Goal: Task Accomplishment & Management: Use online tool/utility

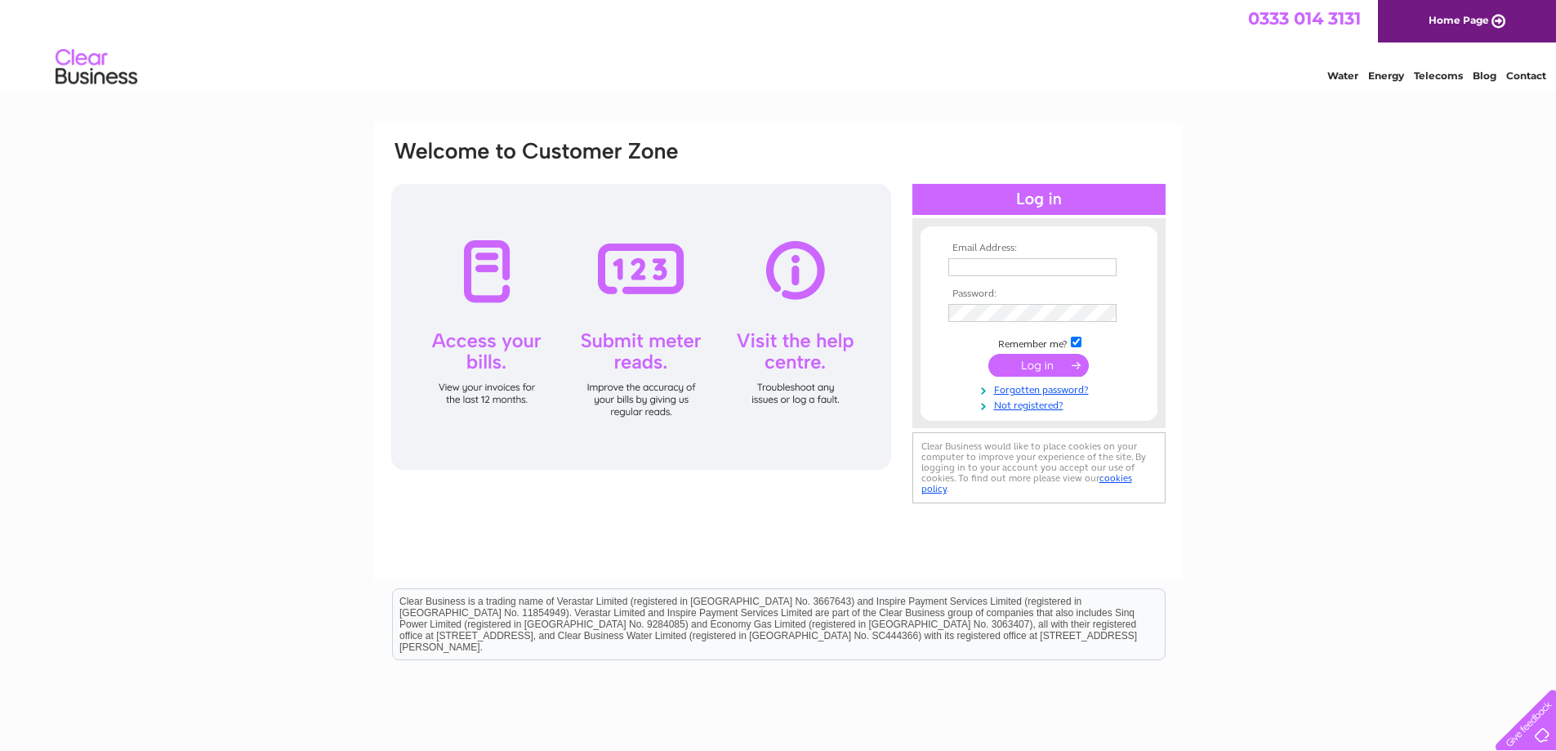
type input "[EMAIL_ADDRESS][DOMAIN_NAME]"
click at [1030, 365] on input "submit" at bounding box center [1038, 365] width 100 height 23
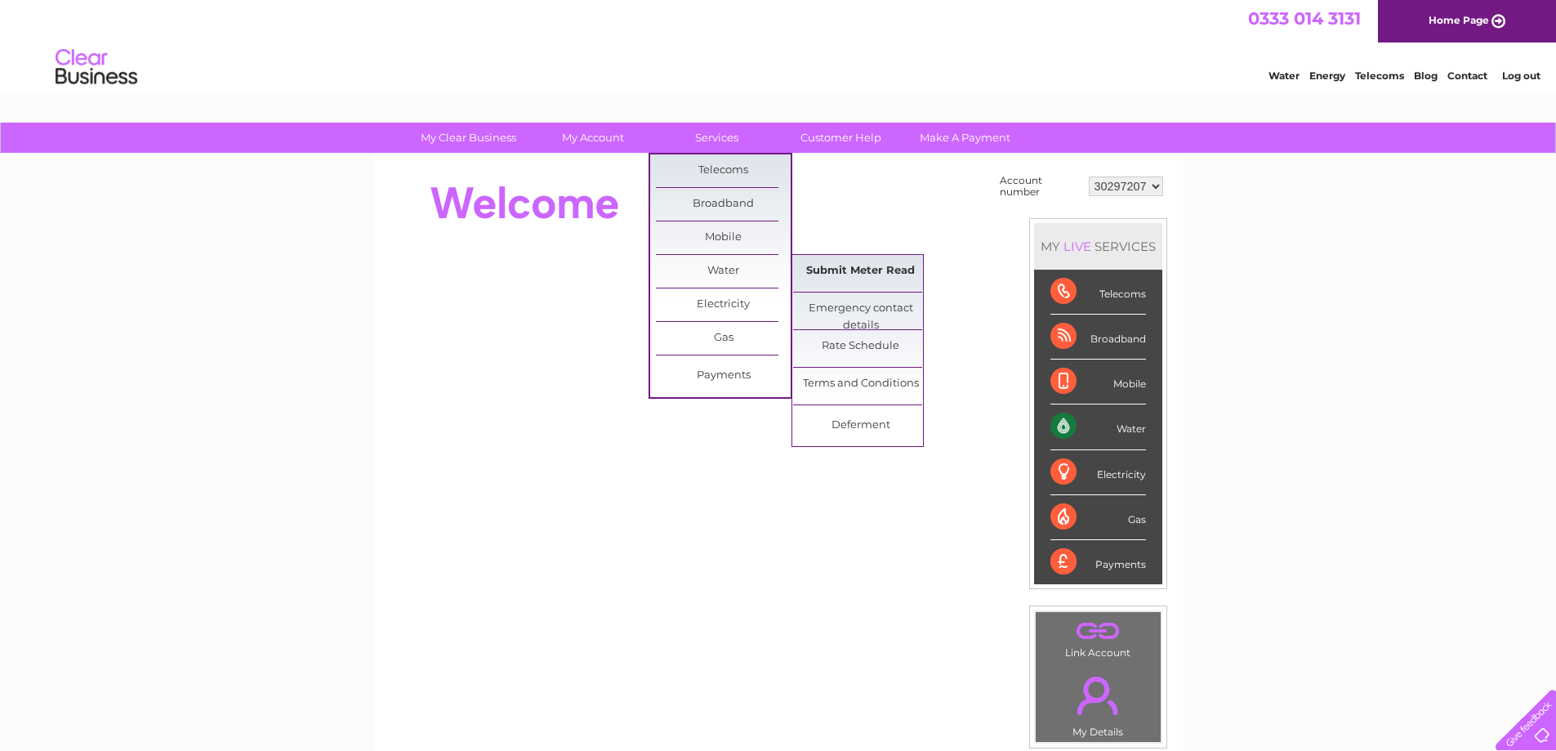
click at [844, 271] on link "Submit Meter Read" at bounding box center [860, 271] width 135 height 33
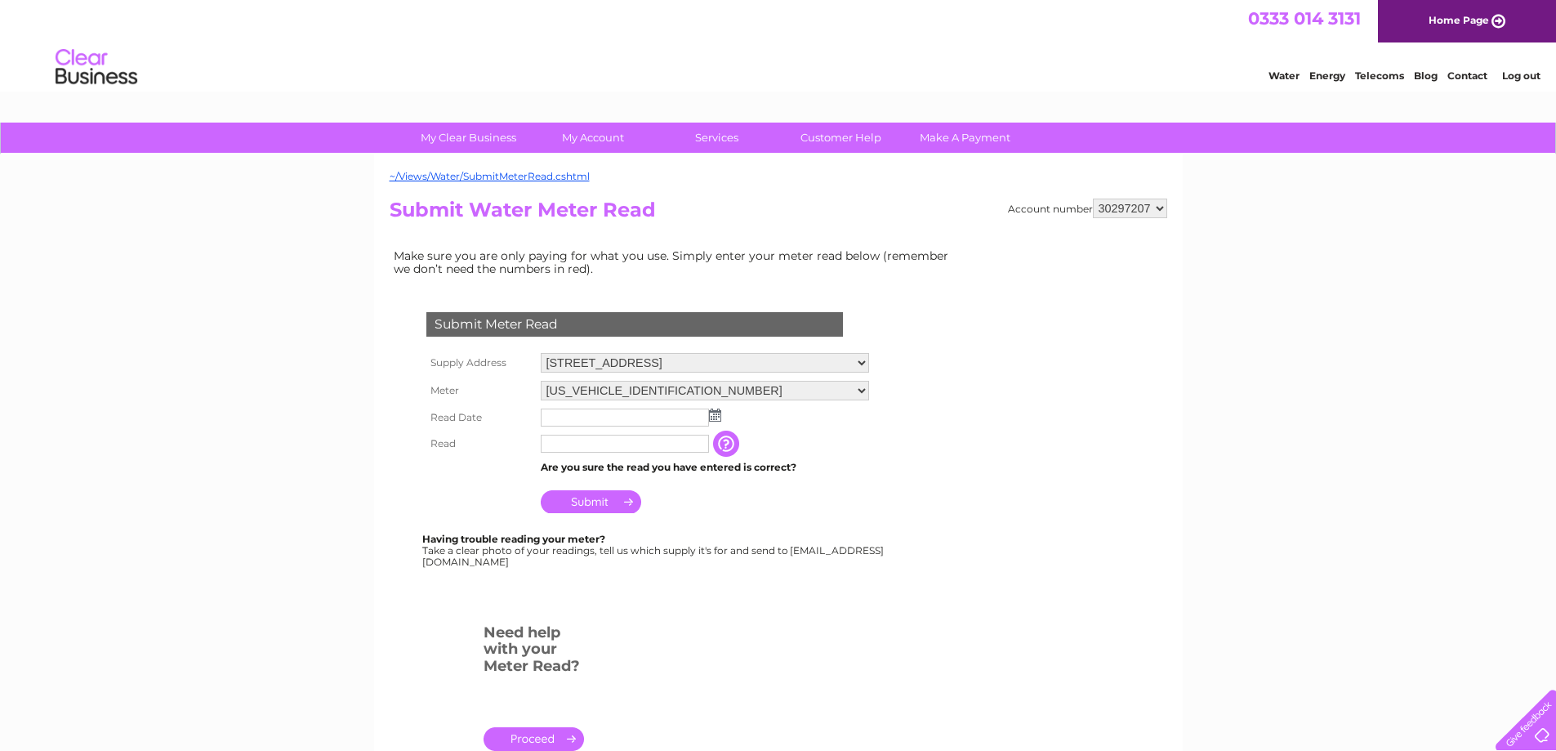
click at [717, 417] on img at bounding box center [715, 414] width 12 height 13
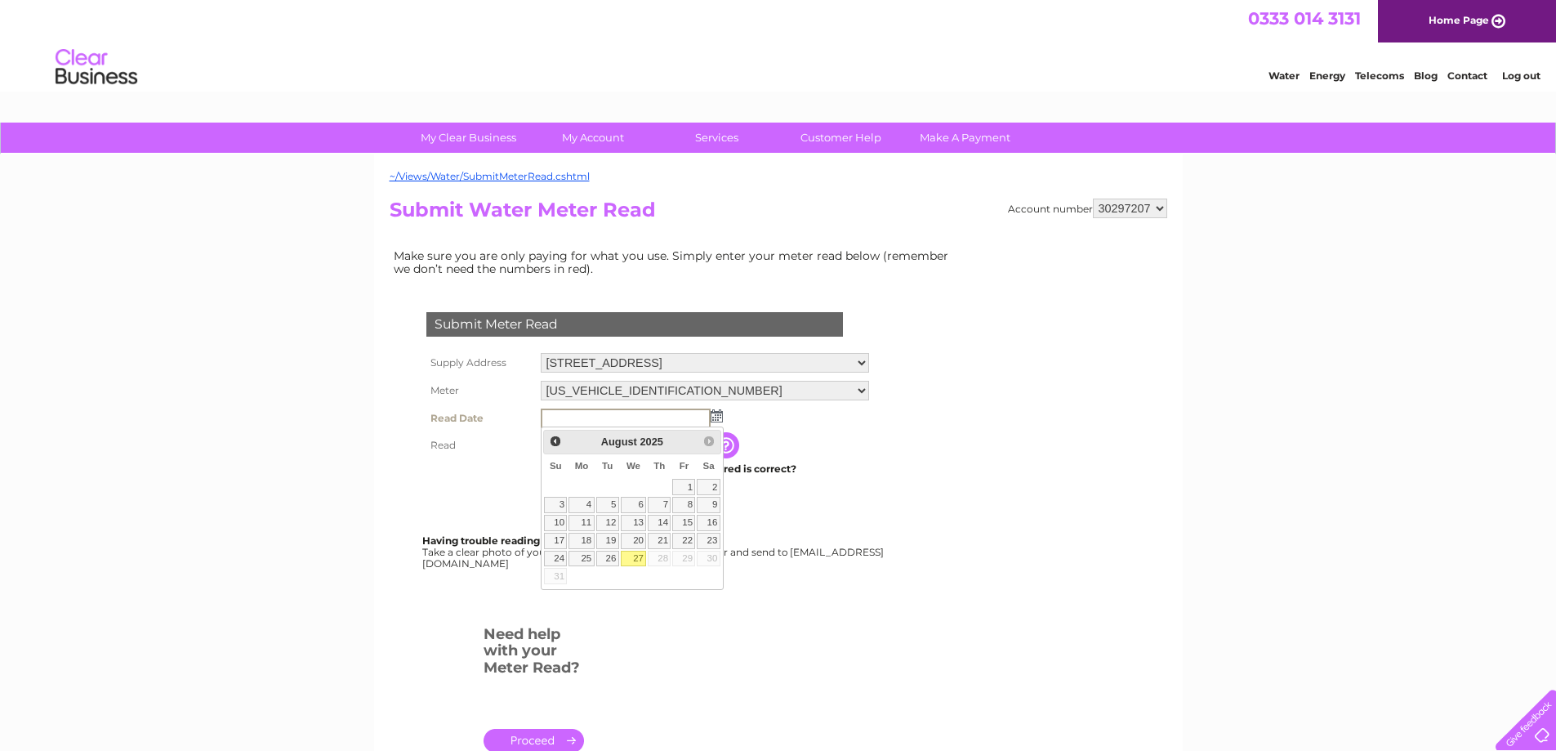
click at [630, 562] on link "27" at bounding box center [634, 559] width 26 height 16
type input "[DATE]"
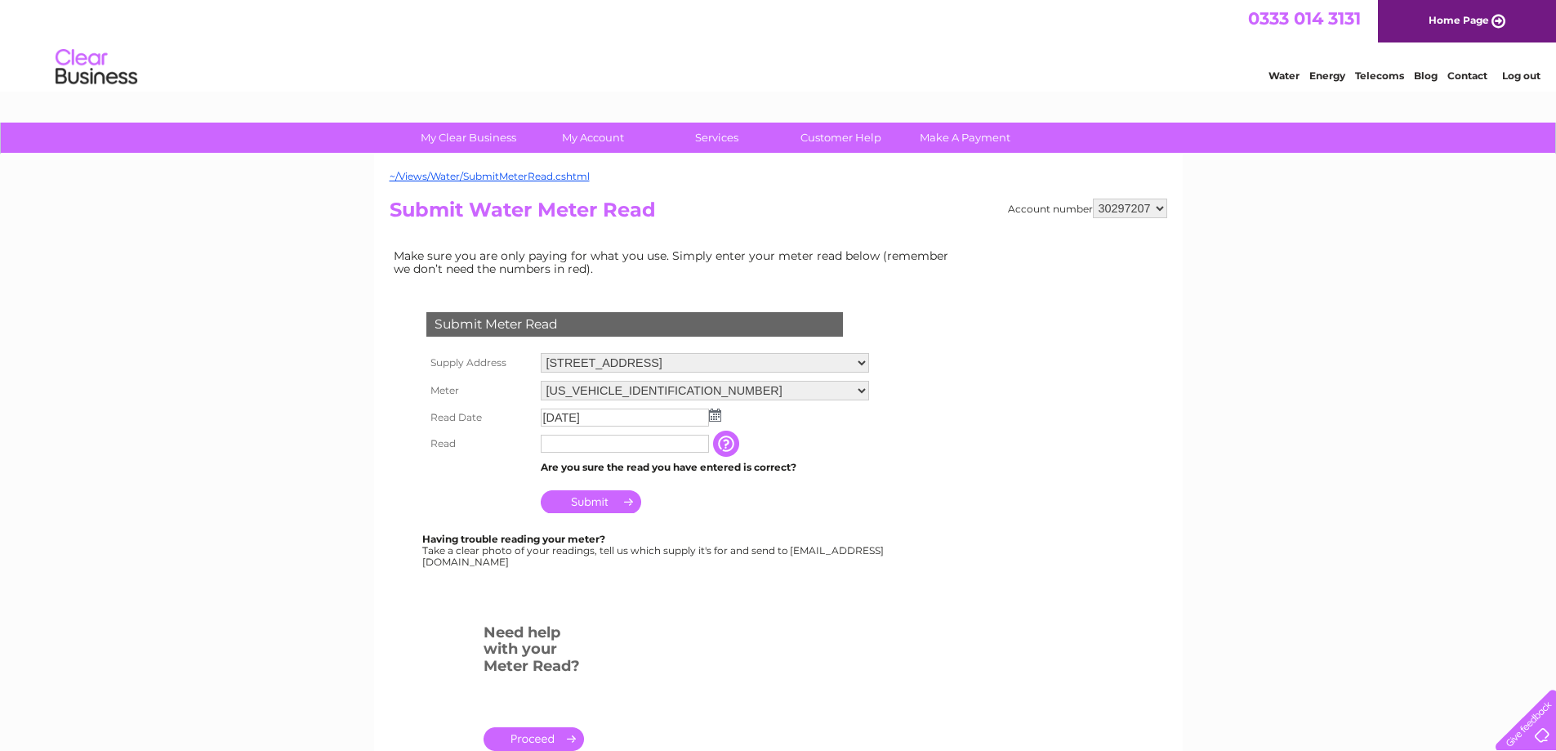
click at [565, 444] on input "text" at bounding box center [625, 444] width 168 height 18
click at [889, 603] on form "Submit Meter Read Supply Address 5 Slitrig Crescent, Hawick, Roxburghshire, TD9…" at bounding box center [676, 538] width 572 height 518
click at [582, 444] on input "text" at bounding box center [625, 444] width 168 height 18
type input "1"
type input "00128"
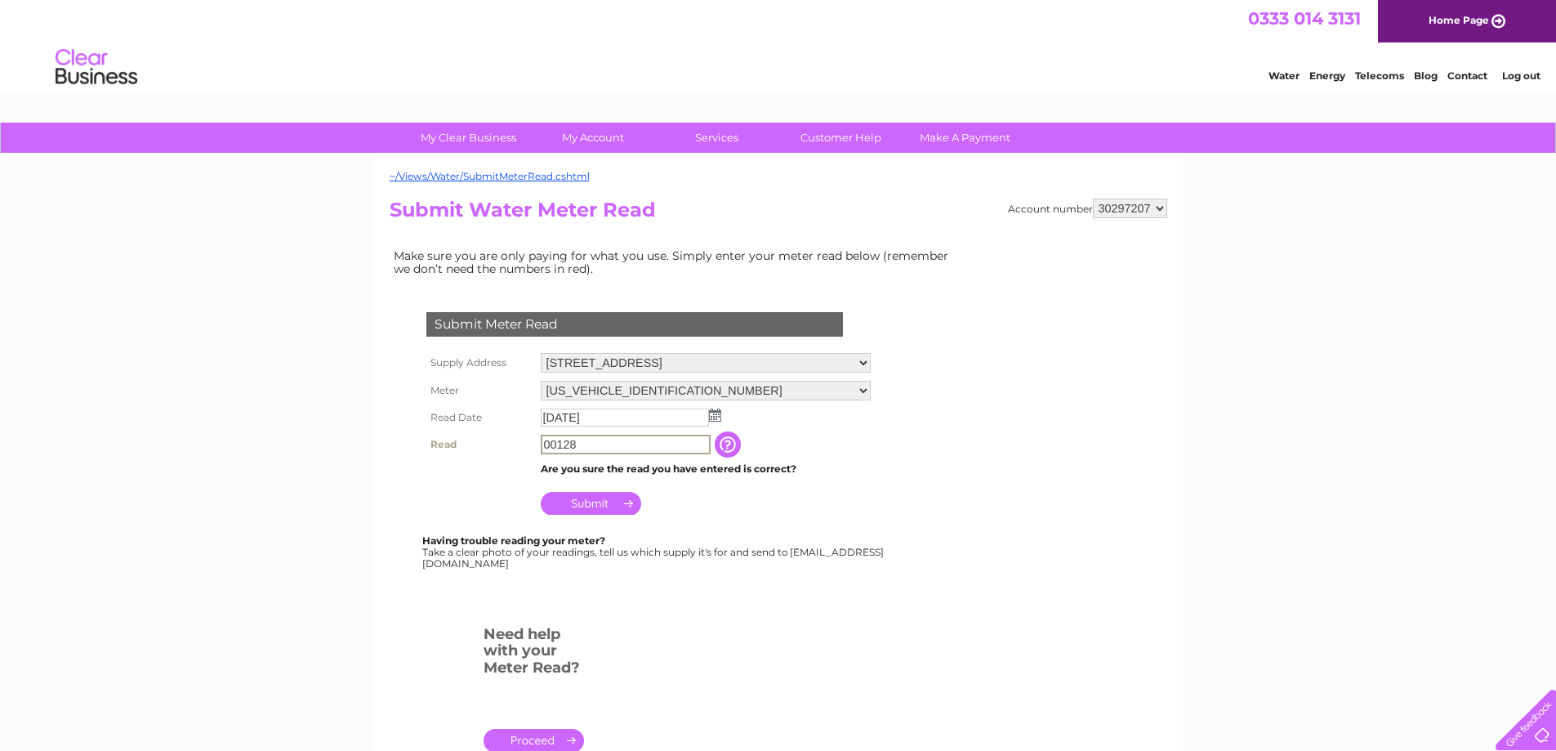
click at [587, 497] on input "Submit" at bounding box center [591, 503] width 100 height 23
